Goal: Information Seeking & Learning: Learn about a topic

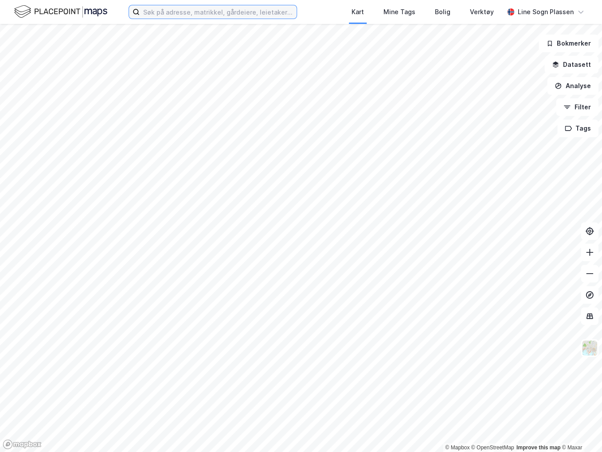
click at [208, 12] on input at bounding box center [218, 11] width 157 height 13
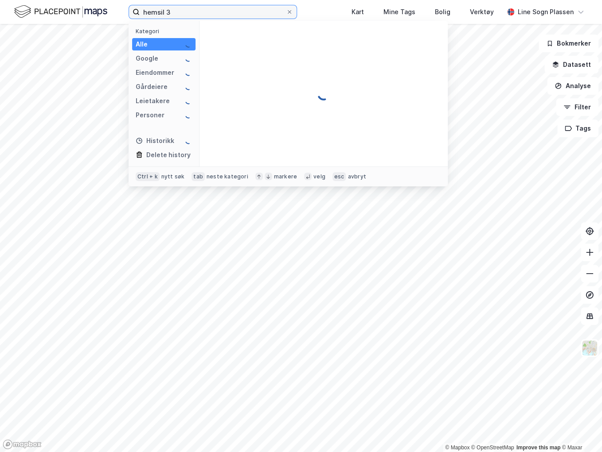
type input "hemsil 3"
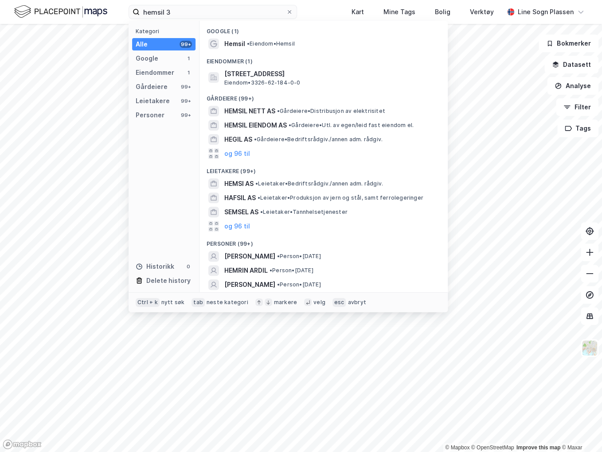
click at [269, 45] on span "• Eiendom • Hemsil" at bounding box center [271, 43] width 48 height 7
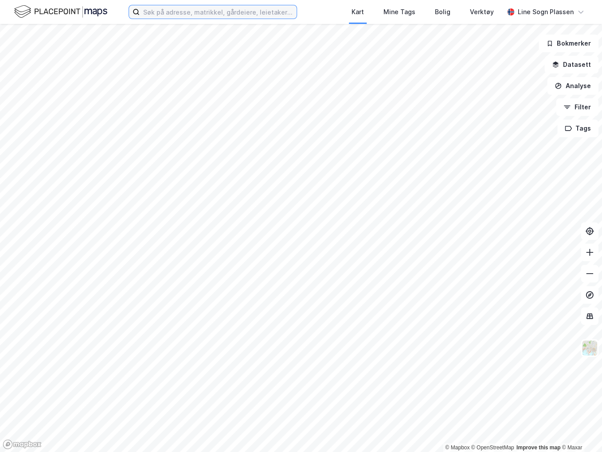
click at [262, 11] on input at bounding box center [218, 11] width 157 height 13
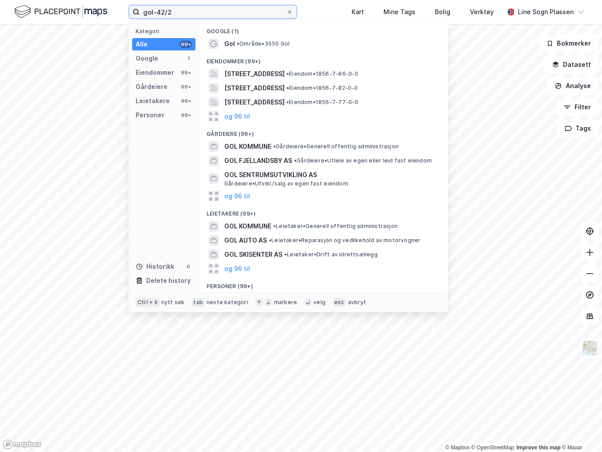
type input "gol-42/2"
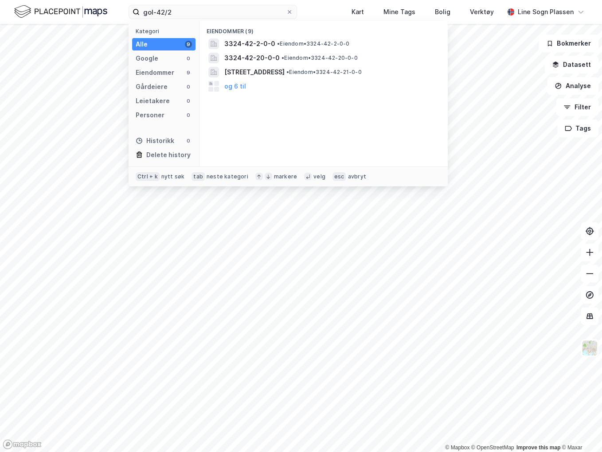
click at [326, 44] on span "• Eiendom • 3324-42-2-0-0" at bounding box center [313, 43] width 72 height 7
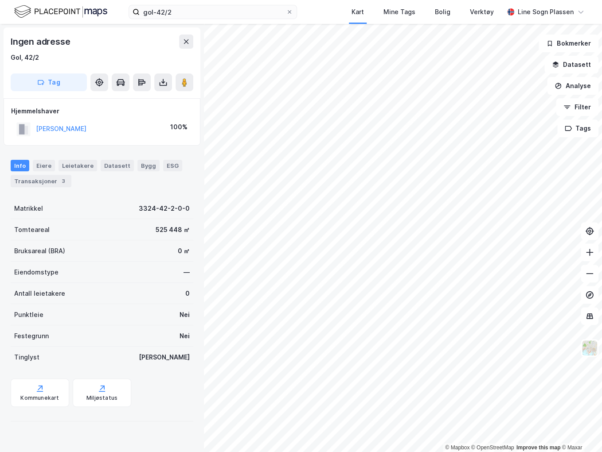
click at [39, 180] on div "Transaksjoner 3" at bounding box center [41, 181] width 61 height 12
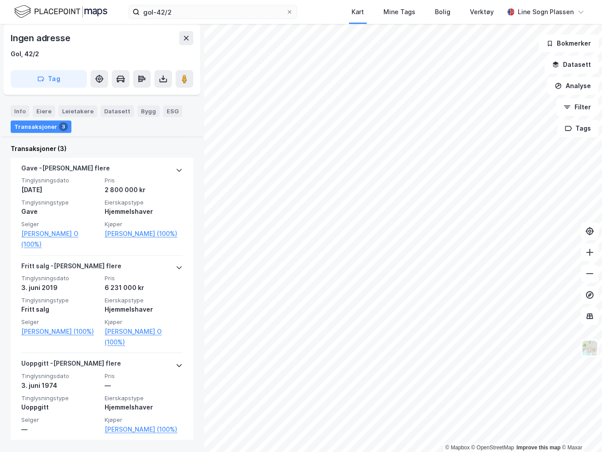
scroll to position [204, 0]
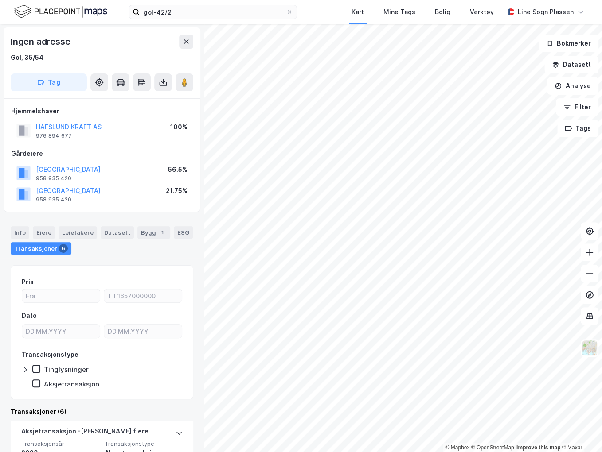
click at [12, 232] on div "Info" at bounding box center [20, 232] width 19 height 12
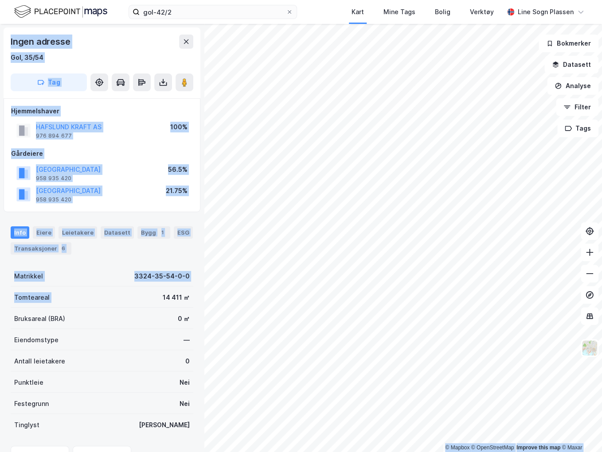
click at [230, 299] on div "© Mapbox © OpenStreetMap Improve this map © Maxar Ingen adresse Gol, 35/54 Tag …" at bounding box center [301, 238] width 602 height 429
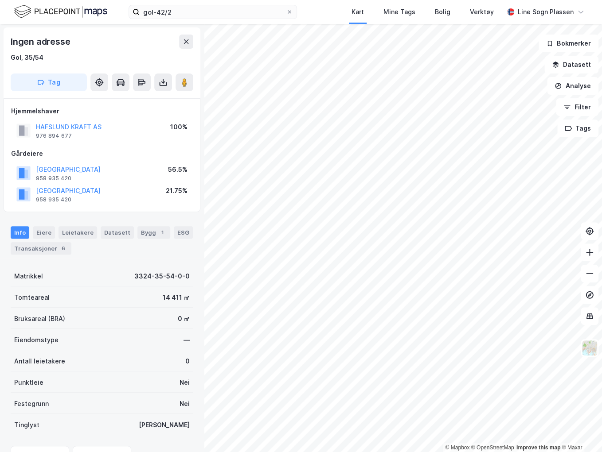
click at [51, 246] on div "Transaksjoner 6" at bounding box center [41, 248] width 61 height 12
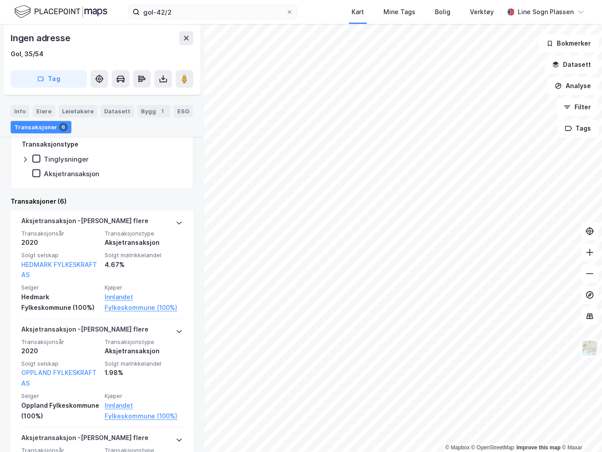
scroll to position [213, 0]
